Goal: Information Seeking & Learning: Find specific page/section

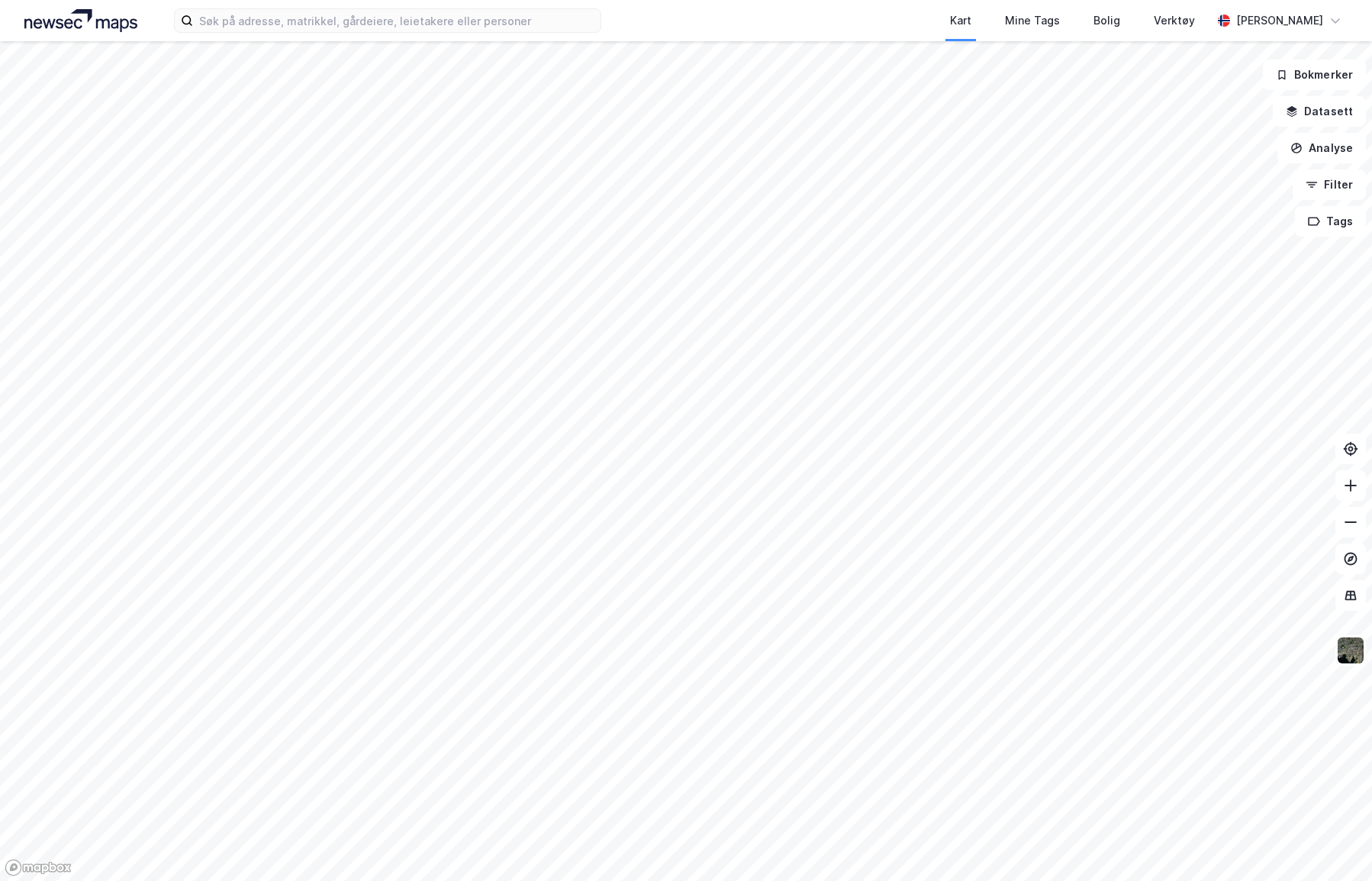
click at [233, 34] on div "Kart Mine Tags Bolig Verktøy [PERSON_NAME]" at bounding box center [686, 20] width 1372 height 41
click at [233, 23] on input at bounding box center [397, 20] width 408 height 23
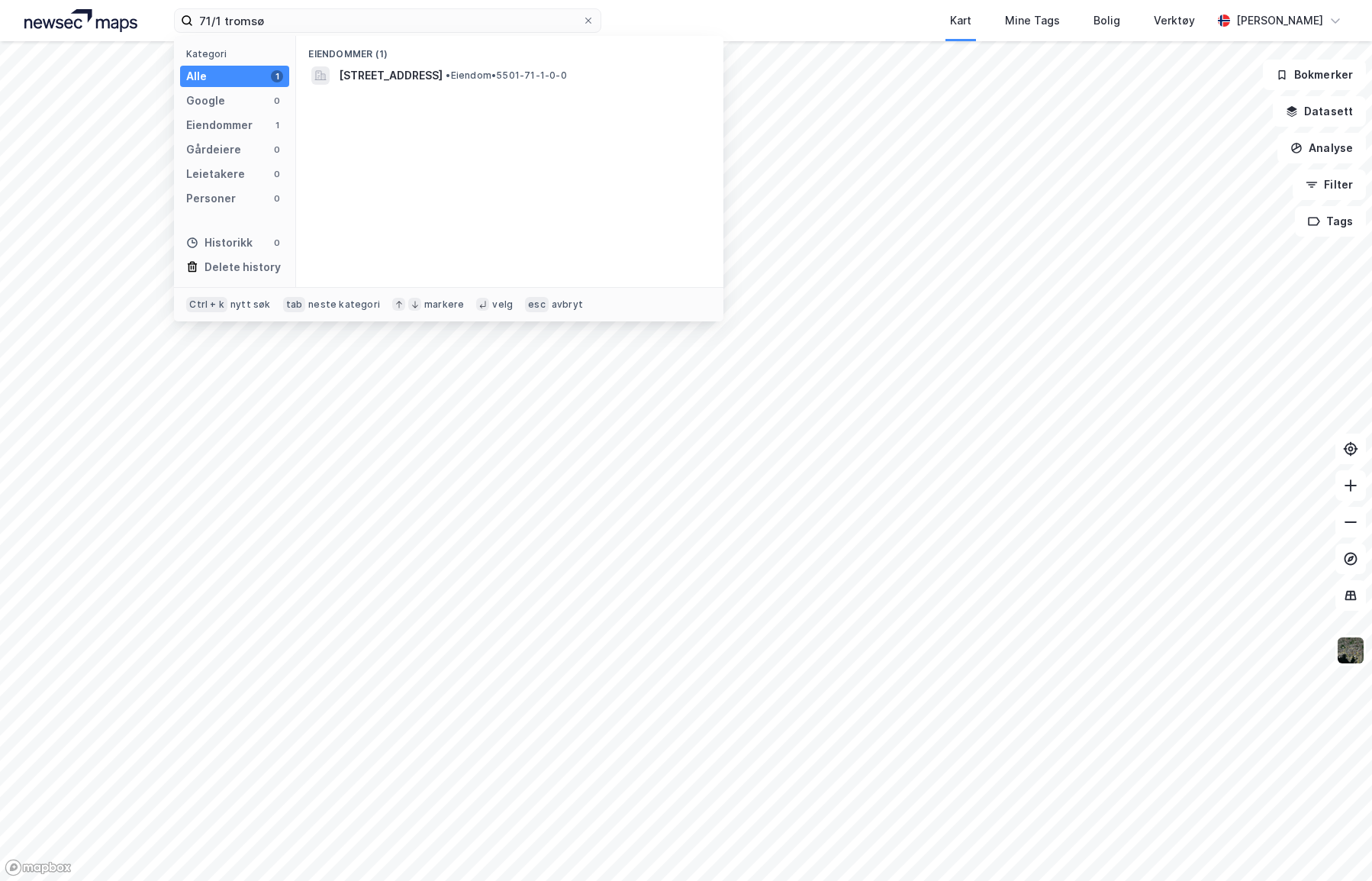
click at [500, 111] on div "Eiendommer (1) [STREET_ADDRESS] • Eiendom • 5501-71-1-0-0" at bounding box center [510, 161] width 427 height 251
click at [443, 75] on span "[STREET_ADDRESS]" at bounding box center [391, 75] width 104 height 19
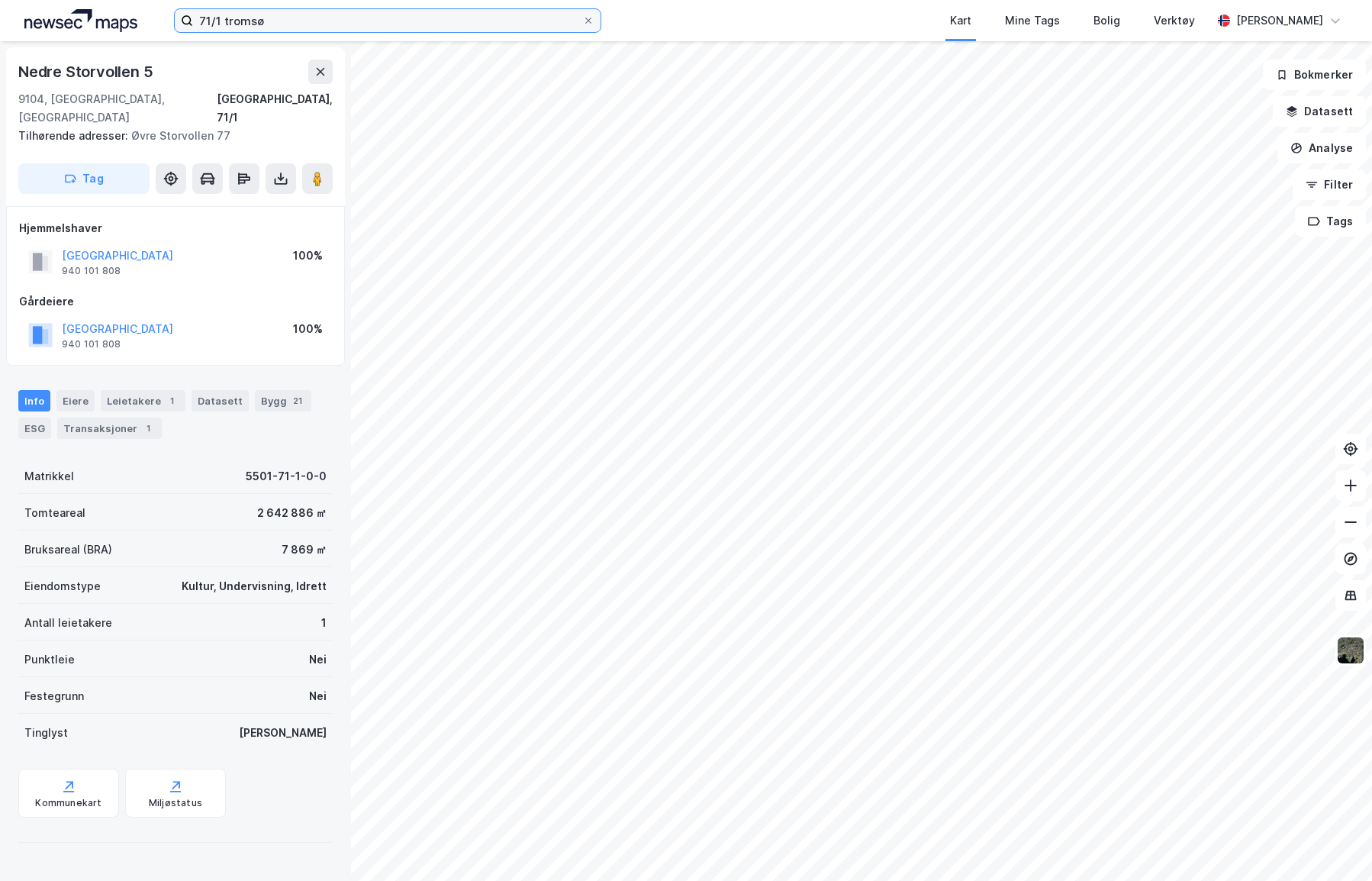
click at [222, 17] on input "71/1 tromsø" at bounding box center [387, 20] width 389 height 23
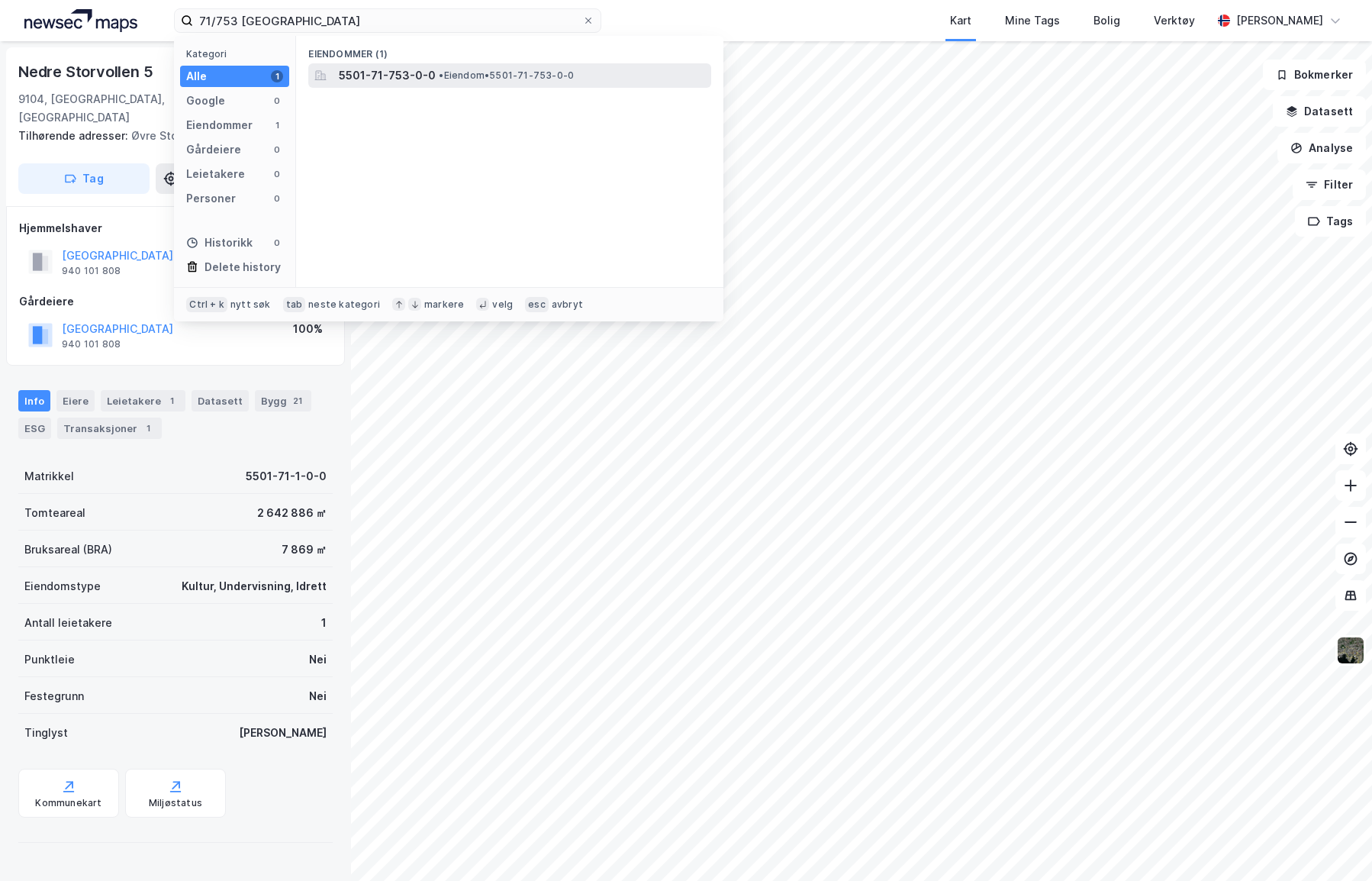
click at [336, 63] on div "5501-71-753-0-0 • Eiendom • 5501-71-753-0-0" at bounding box center [510, 75] width 403 height 24
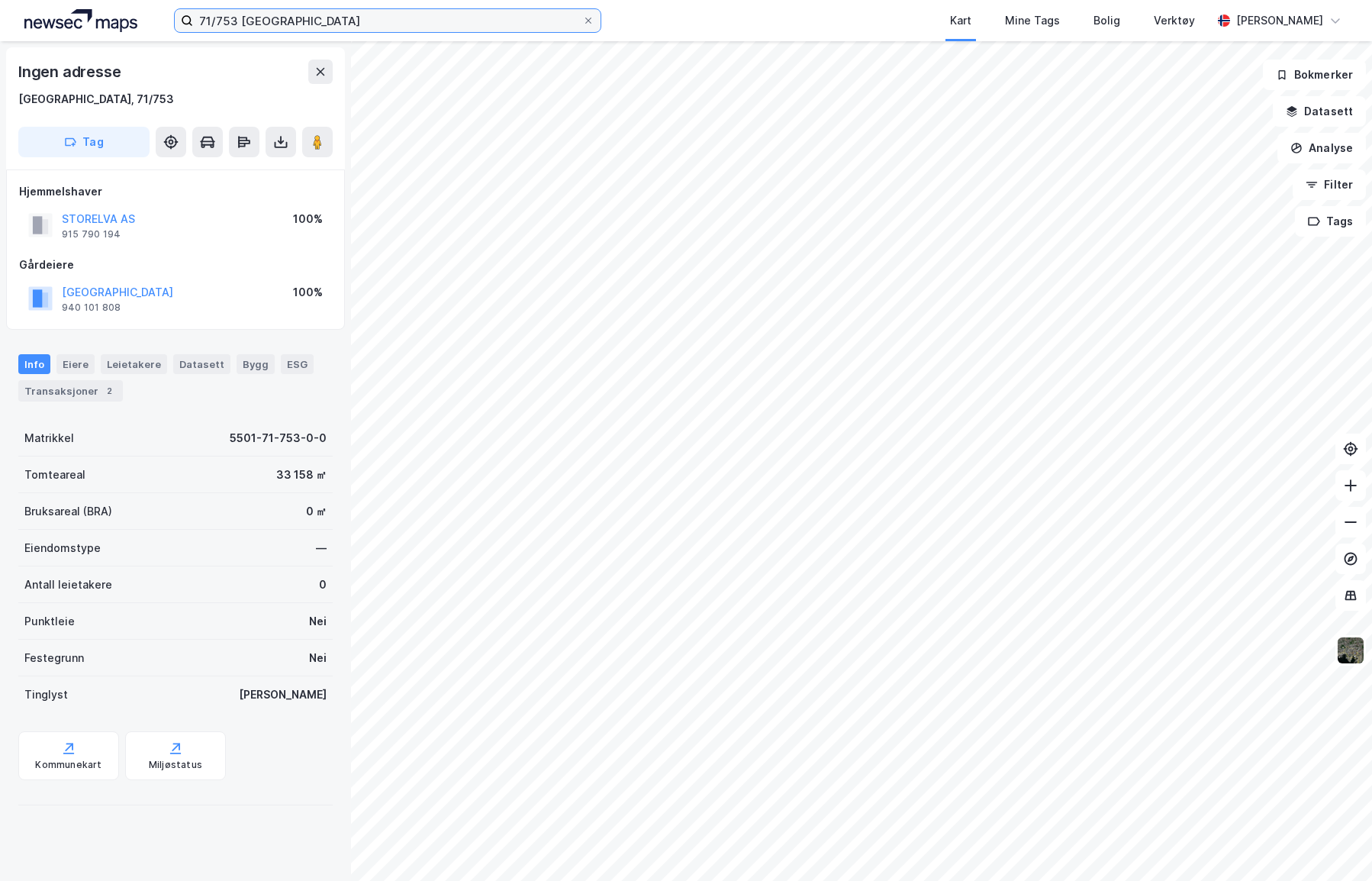
click at [235, 23] on input "71/753 [GEOGRAPHIC_DATA]" at bounding box center [387, 20] width 389 height 23
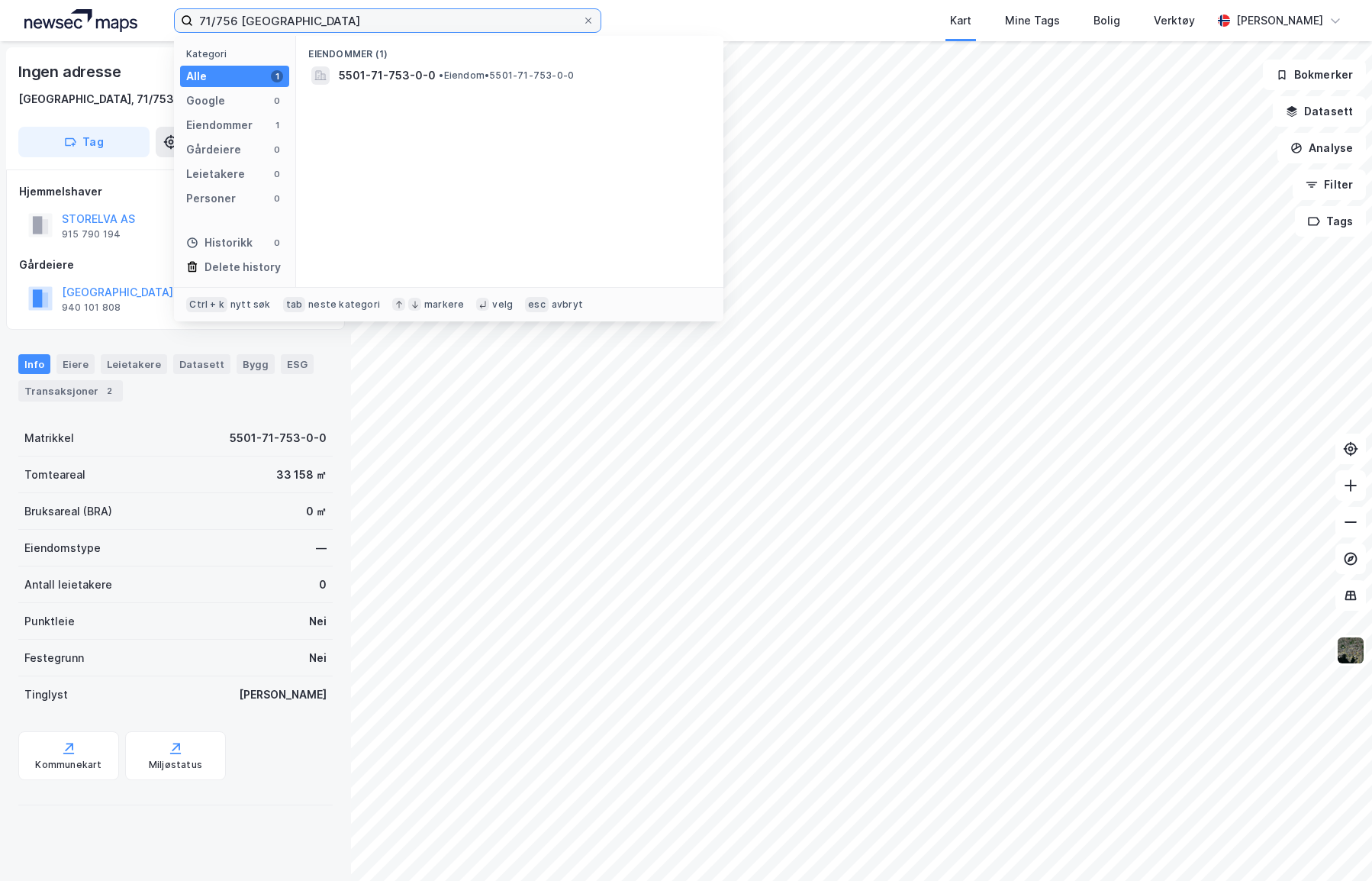
type input "71/756 [GEOGRAPHIC_DATA]"
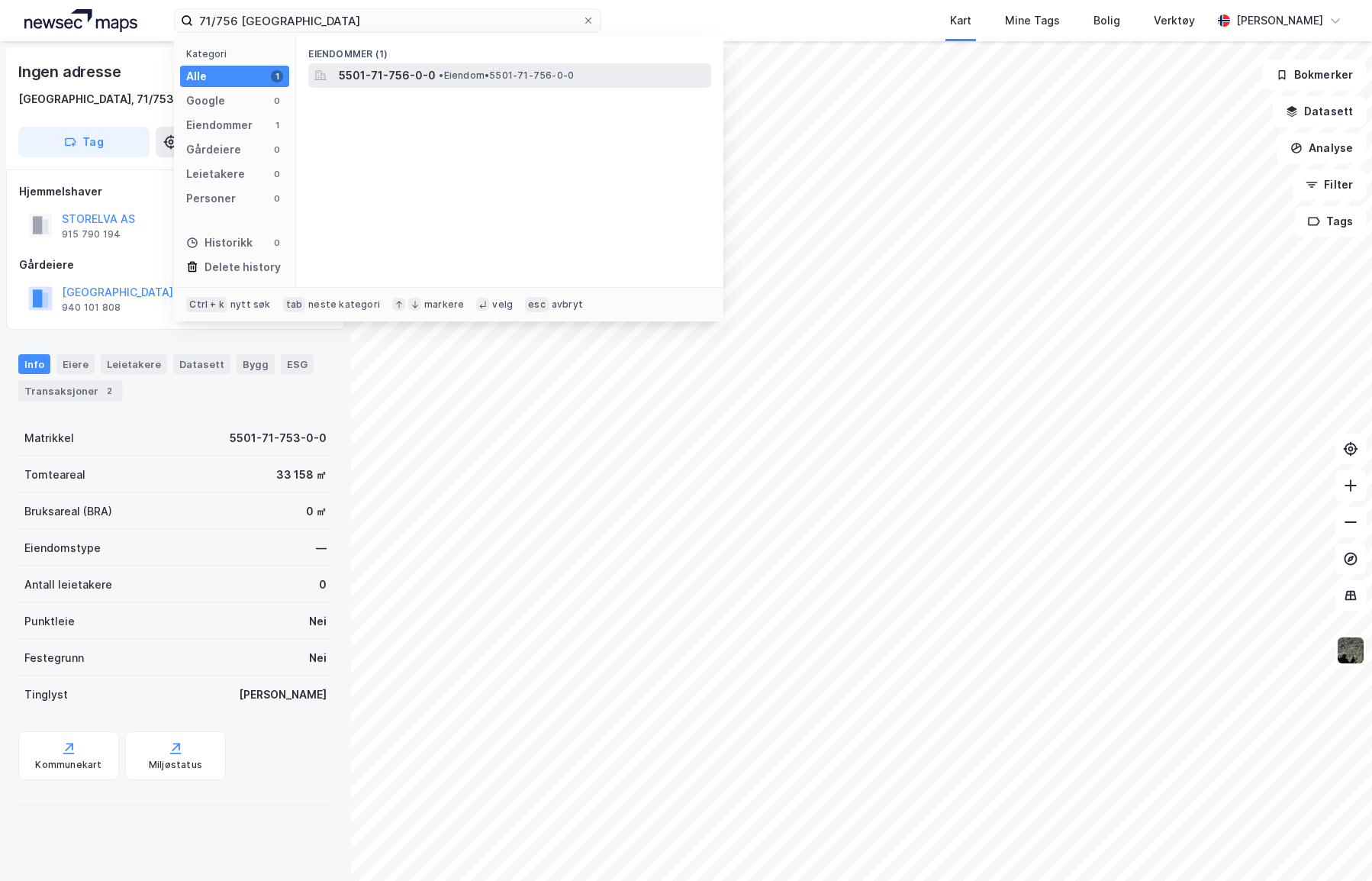
click at [460, 74] on span "• Eiendom • 5501-71-756-0-0" at bounding box center [506, 75] width 135 height 12
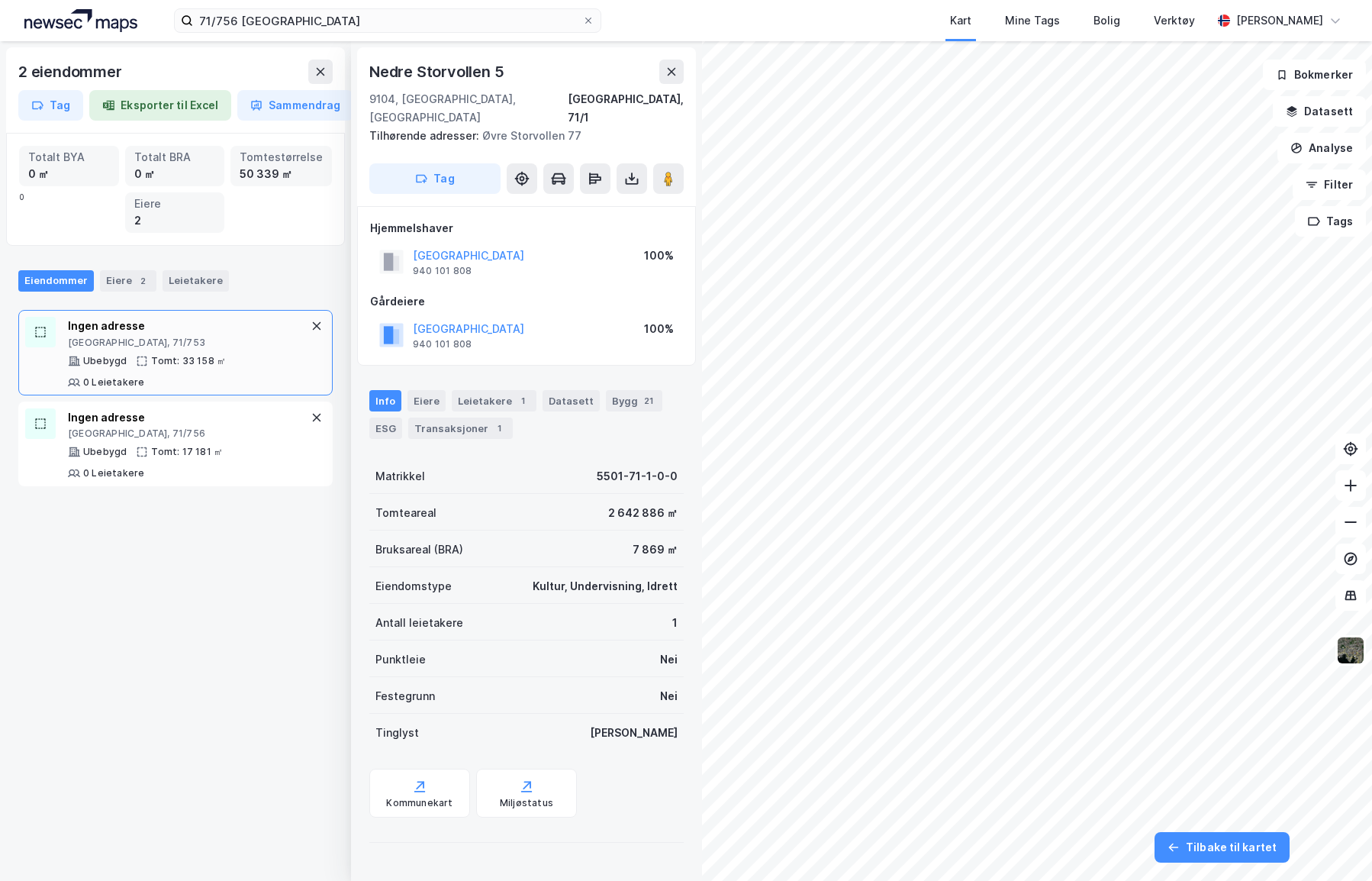
click at [185, 332] on div "Ingen adresse" at bounding box center [188, 325] width 239 height 19
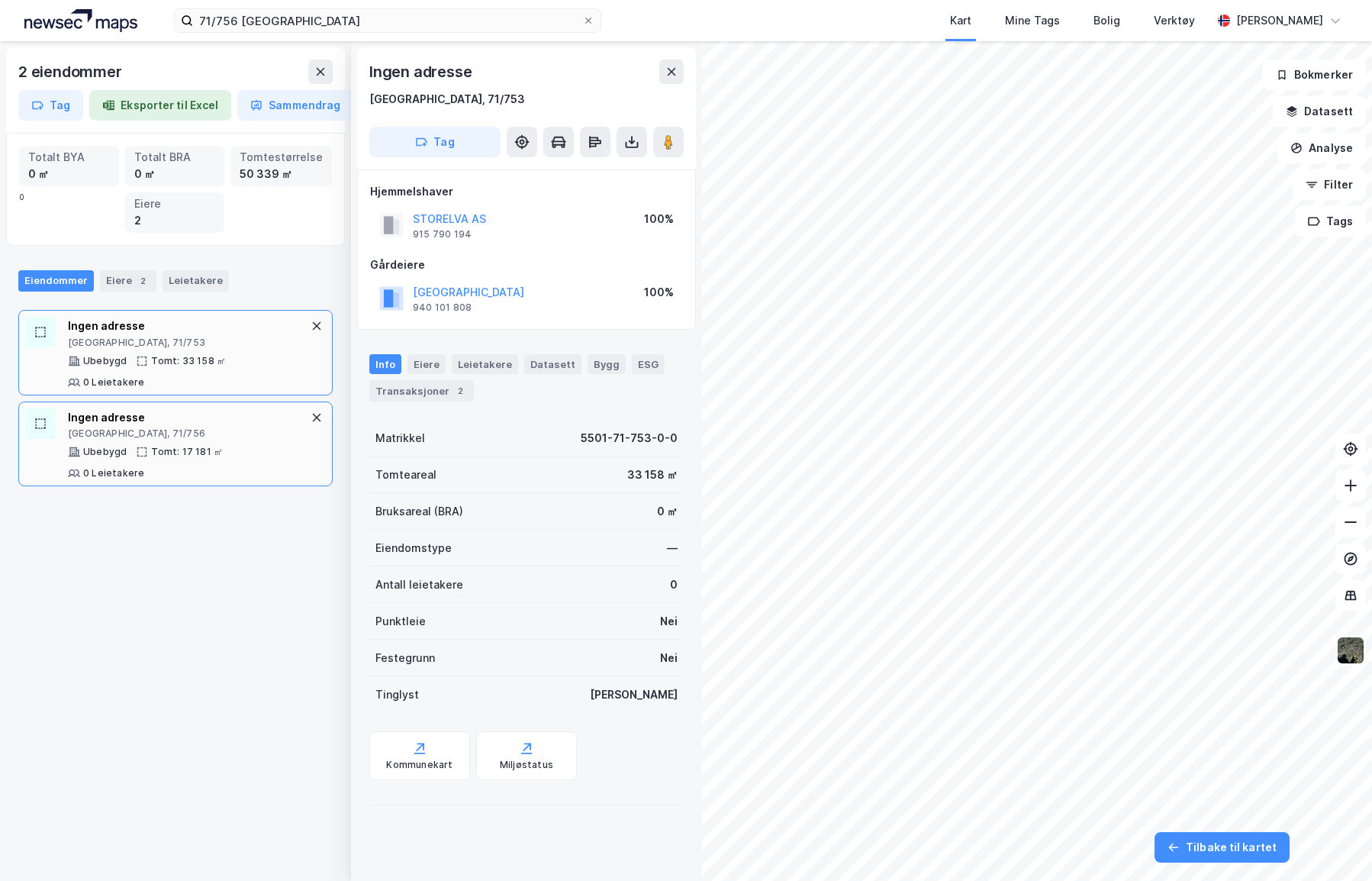
click at [79, 439] on div "[GEOGRAPHIC_DATA], 71/756" at bounding box center [188, 433] width 239 height 12
